Goal: Information Seeking & Learning: Find specific fact

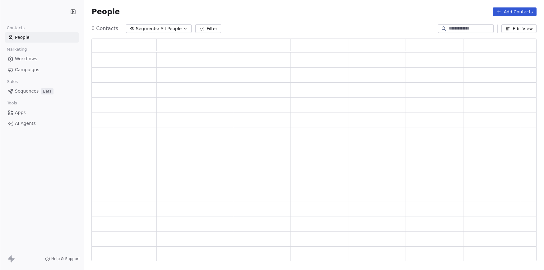
scroll to position [223, 445]
click at [337, 26] on div "Segments: All People Filter Edit View" at bounding box center [314, 29] width 460 height 10
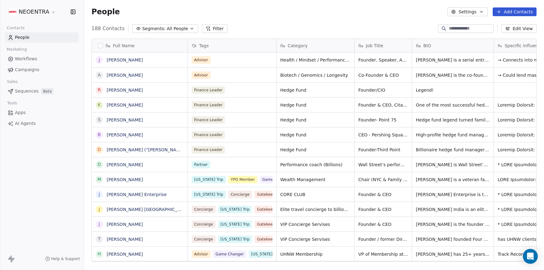
scroll to position [238, 460]
click at [256, 14] on div "People Settings Add Contacts" at bounding box center [313, 11] width 445 height 9
click at [311, 20] on div "People Settings Add Contacts" at bounding box center [314, 12] width 460 height 24
click at [189, 29] on icon "button" at bounding box center [191, 28] width 5 height 5
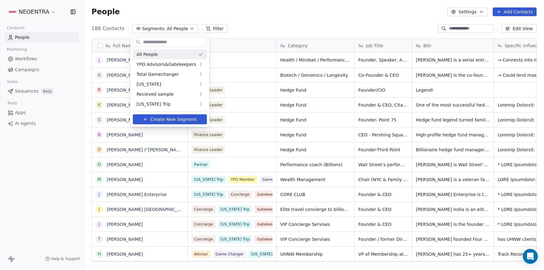
click at [238, 30] on html "NEOENTRA Contacts People Marketing Workflows Campaigns Sales Sequences Beta Too…" at bounding box center [272, 135] width 544 height 270
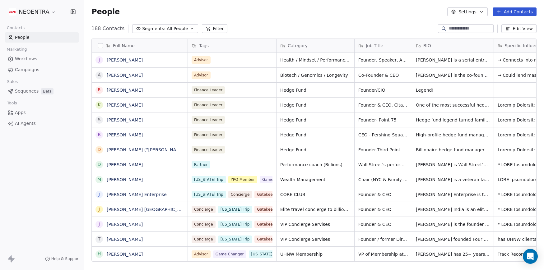
click at [214, 29] on button "Filter" at bounding box center [215, 28] width 26 height 9
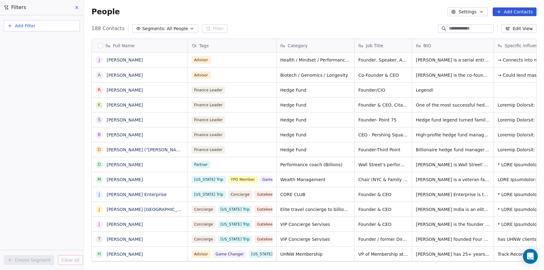
click at [46, 28] on button "Add Filter" at bounding box center [42, 25] width 76 height 11
click at [41, 41] on span "Contact properties" at bounding box center [30, 40] width 40 height 7
type input "*"
type input "***"
click at [31, 65] on div "Tags" at bounding box center [41, 63] width 63 height 6
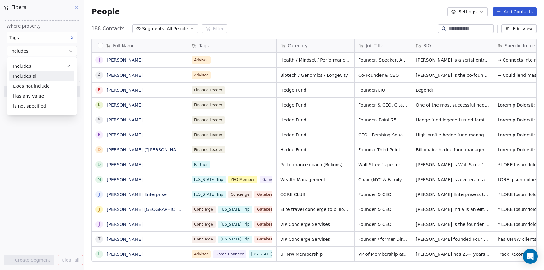
click at [36, 78] on div "Includes all" at bounding box center [41, 76] width 65 height 10
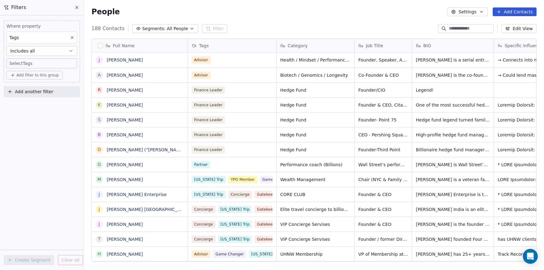
click at [35, 63] on body "NEOENTRA Contacts People Marketing Workflows Campaigns Sales Sequences Beta Too…" at bounding box center [272, 135] width 544 height 270
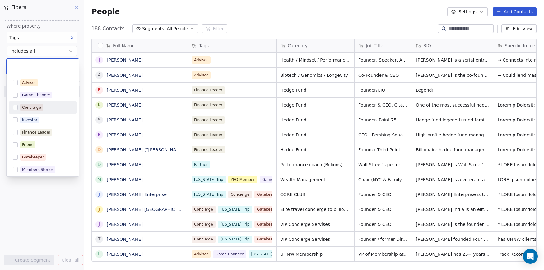
click at [33, 109] on div "Concierge" at bounding box center [31, 108] width 19 height 6
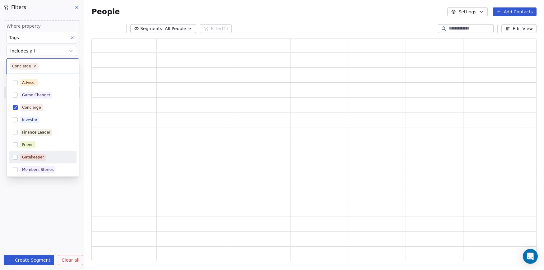
click at [35, 233] on html "NEOENTRA Contacts People Marketing Workflows Campaigns Sales Sequences Beta Too…" at bounding box center [272, 135] width 544 height 270
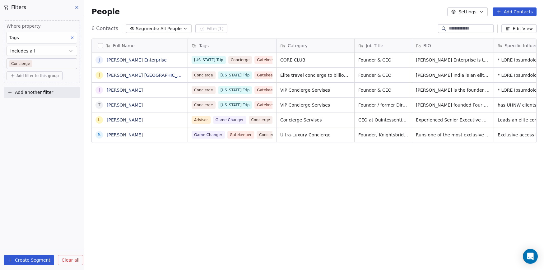
click at [130, 190] on div "Full Name [PERSON_NAME] Enterprise J [PERSON_NAME] [GEOGRAPHIC_DATA] J [PERSON_…" at bounding box center [314, 153] width 460 height 238
click at [353, 170] on div "Full Name [PERSON_NAME] Enterprise J [PERSON_NAME] [GEOGRAPHIC_DATA] J [PERSON_…" at bounding box center [314, 153] width 460 height 238
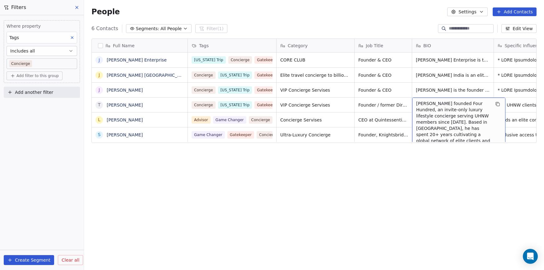
click at [437, 104] on span "[PERSON_NAME] founded Four Hundred, an invite-only luxury lifestyle concierge s…" at bounding box center [453, 165] width 74 height 131
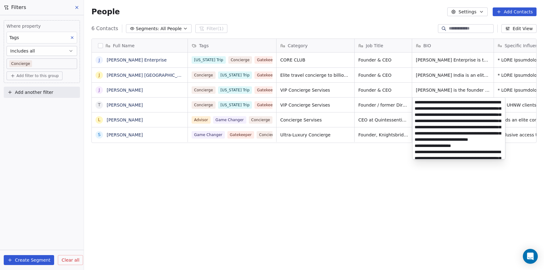
scroll to position [0, 0]
click at [378, 179] on html "NEOENTRA Contacts People Marketing Workflows Campaigns Sales Sequences Beta Too…" at bounding box center [272, 135] width 544 height 270
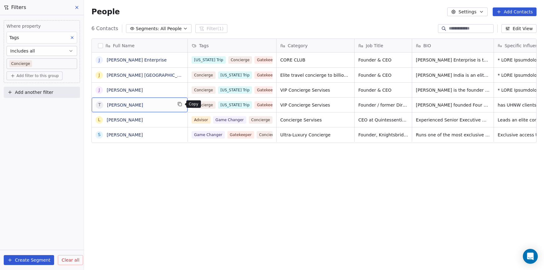
click at [177, 105] on icon "grid" at bounding box center [179, 104] width 5 height 5
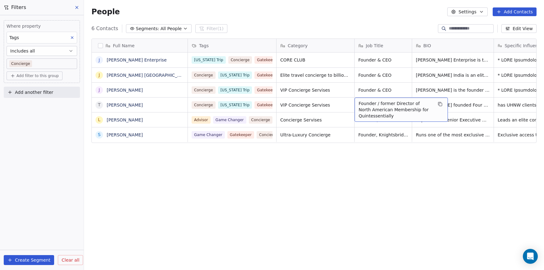
click at [392, 115] on span "Founder / former Director of North American Membership for Quintessentially" at bounding box center [396, 109] width 74 height 19
click at [248, 105] on html "NEOENTRA Contacts People Marketing Workflows Campaigns Sales Sequences Beta Too…" at bounding box center [272, 135] width 544 height 270
click at [214, 211] on div "Full Name [PERSON_NAME] Enterprise J [PERSON_NAME] [GEOGRAPHIC_DATA] J [PERSON_…" at bounding box center [314, 153] width 460 height 238
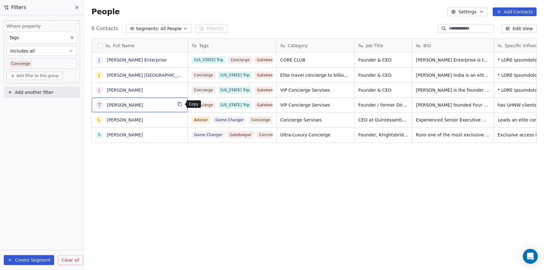
click at [181, 105] on icon "grid" at bounding box center [179, 104] width 5 height 5
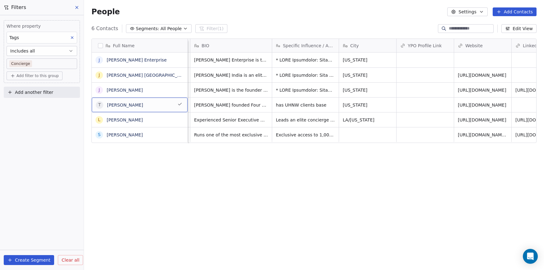
scroll to position [0, 244]
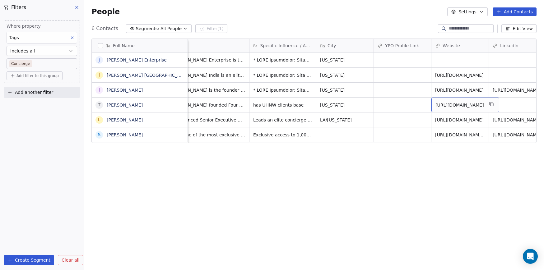
click at [449, 104] on link "[URL][DOMAIN_NAME]" at bounding box center [459, 105] width 49 height 5
click at [184, 210] on div "Full Name J [PERSON_NAME] J [PERSON_NAME] [GEOGRAPHIC_DATA] J [PERSON_NAME] T […" at bounding box center [314, 153] width 460 height 238
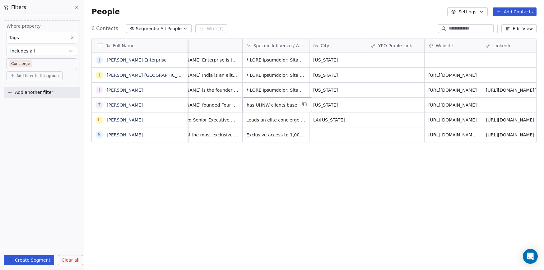
scroll to position [0, 252]
click at [181, 104] on icon "grid" at bounding box center [179, 104] width 5 height 5
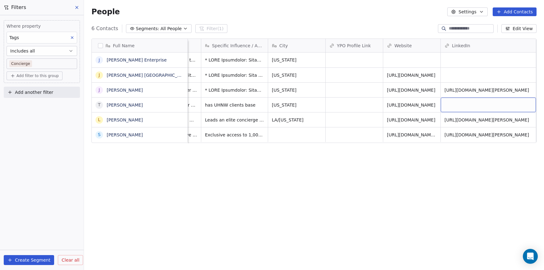
click at [495, 103] on div "grid" at bounding box center [488, 105] width 95 height 15
type input "**********"
click at [422, 196] on html "NEOENTRA Contacts People Marketing Workflows Campaigns Sales Sequences Beta Too…" at bounding box center [272, 135] width 544 height 270
click at [357, 204] on div "Full Name J [PERSON_NAME] J [PERSON_NAME] [GEOGRAPHIC_DATA] J [PERSON_NAME] T […" at bounding box center [314, 153] width 460 height 238
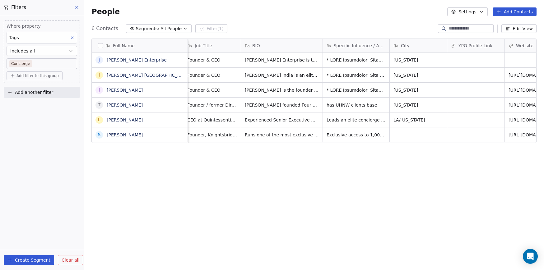
scroll to position [0, 170]
click at [343, 105] on span "has UHNW clients base" at bounding box center [353, 105] width 50 height 6
click at [287, 103] on html "NEOENTRA Contacts People Marketing Workflows Campaigns Sales Sequences Beta Too…" at bounding box center [272, 135] width 544 height 270
click at [271, 164] on div "Full Name J [PERSON_NAME] J [PERSON_NAME] [GEOGRAPHIC_DATA] J [PERSON_NAME] T […" at bounding box center [314, 153] width 460 height 238
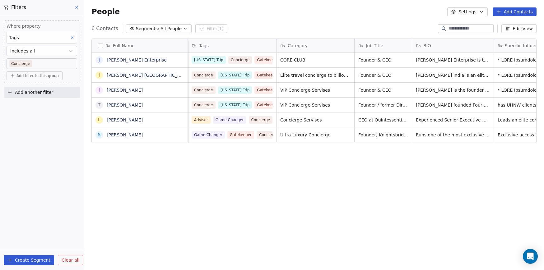
scroll to position [0, 0]
click at [246, 200] on div "Full Name [PERSON_NAME] Enterprise J [PERSON_NAME] [GEOGRAPHIC_DATA] J [PERSON_…" at bounding box center [314, 153] width 460 height 238
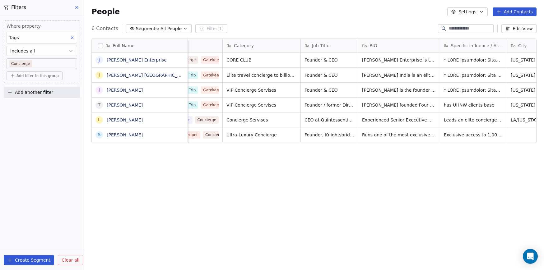
scroll to position [0, 62]
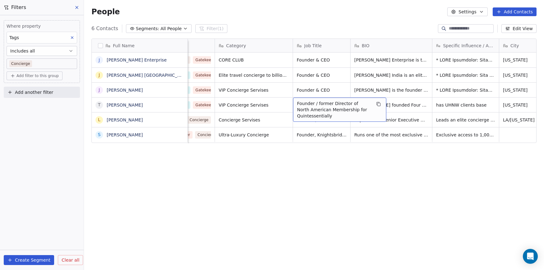
click at [335, 101] on span "Founder / former Director of North American Membership for Quintessentially" at bounding box center [334, 109] width 74 height 19
click at [377, 172] on html "NEOENTRA Contacts People Marketing Workflows Campaigns Sales Sequences Beta Too…" at bounding box center [272, 135] width 544 height 270
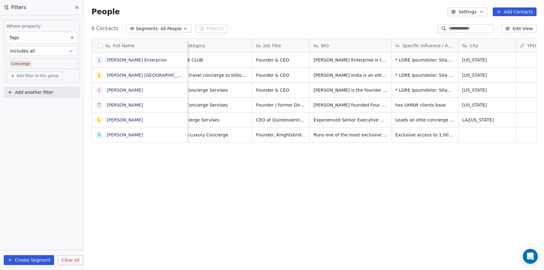
scroll to position [0, 103]
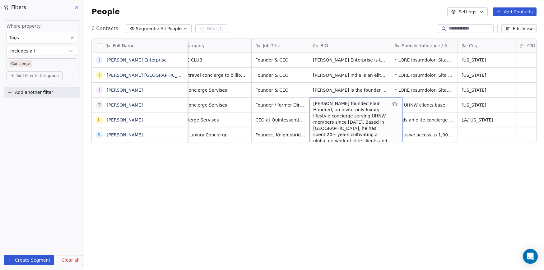
click at [352, 119] on span "[PERSON_NAME] founded Four Hundred, an invite-only luxury lifestyle concierge s…" at bounding box center [350, 165] width 74 height 131
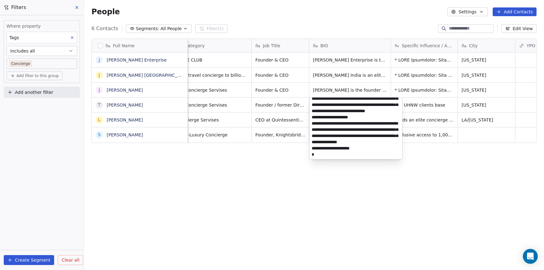
scroll to position [0, 0]
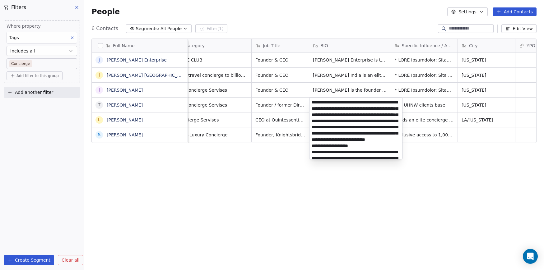
drag, startPoint x: 364, startPoint y: 148, endPoint x: 285, endPoint y: -7, distance: 173.8
click at [285, 0] on html "NEOENTRA Contacts People Marketing Workflows Campaigns Sales Sequences Beta Too…" at bounding box center [272, 135] width 544 height 270
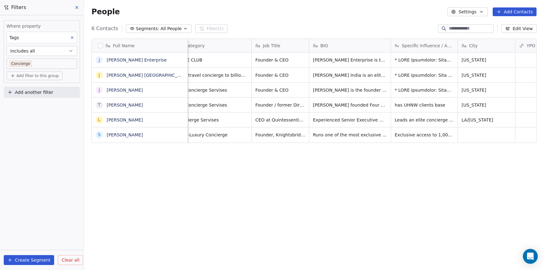
click at [463, 157] on html "NEOENTRA Contacts People Marketing Workflows Campaigns Sales Sequences Beta Too…" at bounding box center [272, 135] width 544 height 270
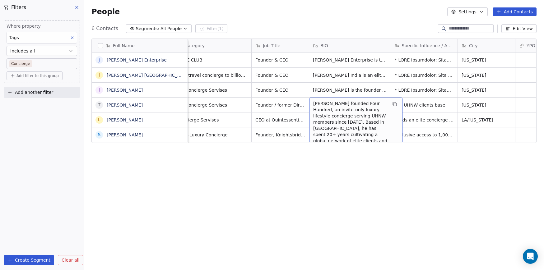
click at [363, 104] on span "[PERSON_NAME] founded Four Hundred, an invite-only luxury lifestyle concierge s…" at bounding box center [350, 165] width 74 height 131
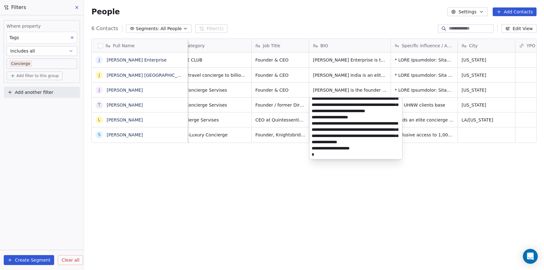
scroll to position [54, 0]
type textarea "**********"
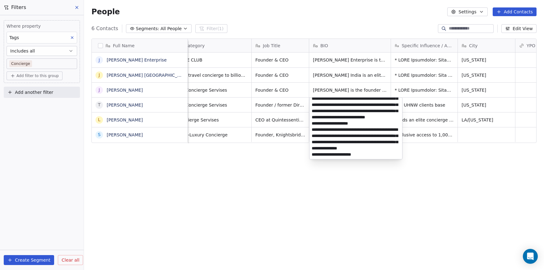
scroll to position [0, 0]
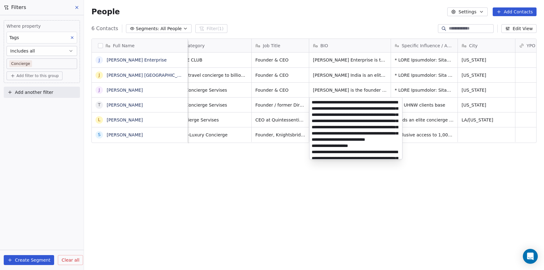
drag, startPoint x: 367, startPoint y: 151, endPoint x: 276, endPoint y: -12, distance: 187.4
click at [276, 0] on html "NEOENTRA Contacts People Marketing Workflows Campaigns Sales Sequences Beta Too…" at bounding box center [272, 135] width 544 height 270
click at [472, 202] on html "NEOENTRA Contacts People Marketing Workflows Campaigns Sales Sequences Beta Too…" at bounding box center [272, 135] width 544 height 270
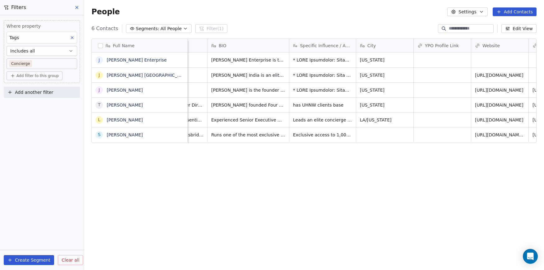
scroll to position [0, 248]
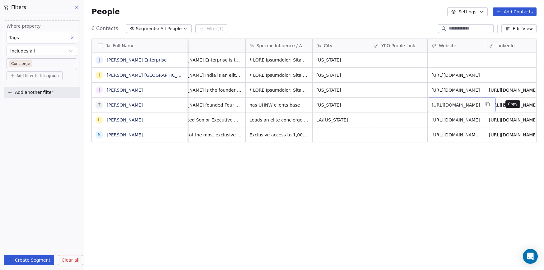
click at [490, 104] on icon "grid" at bounding box center [487, 104] width 5 height 5
